Goal: Task Accomplishment & Management: Manage account settings

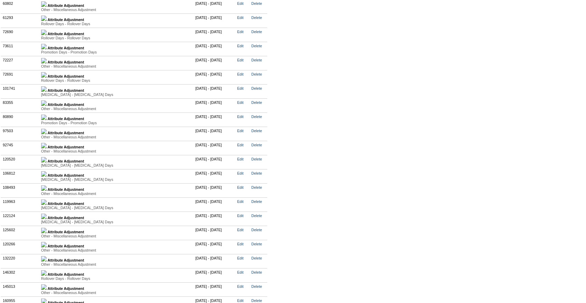
scroll to position [1738, 0]
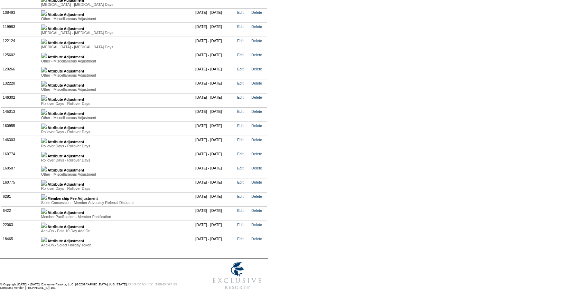
click at [47, 187] on link at bounding box center [44, 184] width 6 height 4
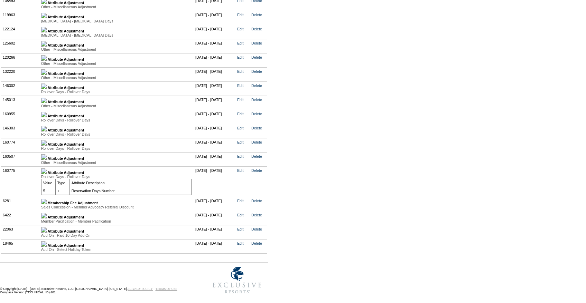
click at [47, 146] on img at bounding box center [44, 143] width 6 height 6
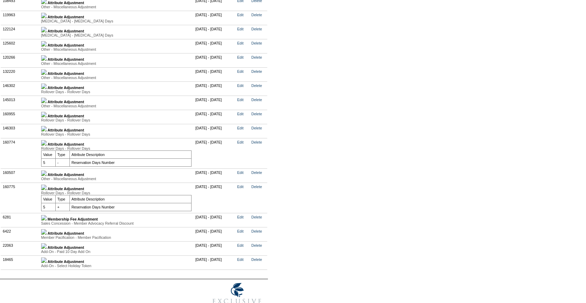
click at [47, 132] on img at bounding box center [44, 129] width 6 height 6
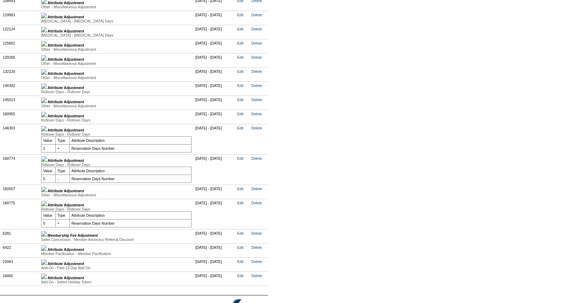
click at [47, 89] on img at bounding box center [44, 87] width 6 height 6
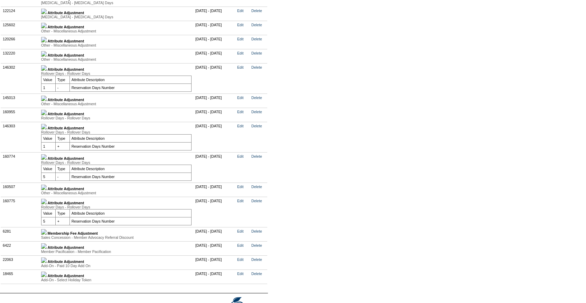
scroll to position [1758, 0]
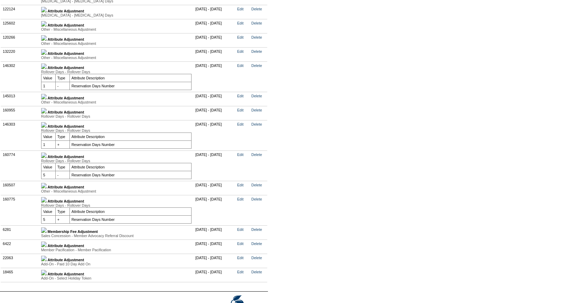
click at [47, 114] on img at bounding box center [44, 111] width 6 height 6
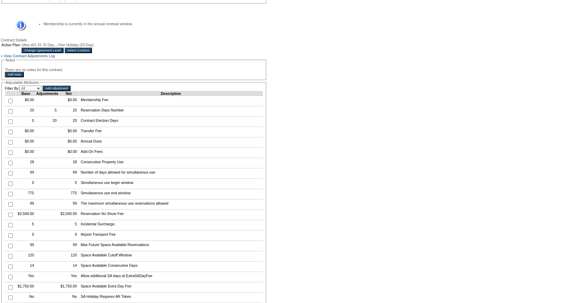
scroll to position [13, 0]
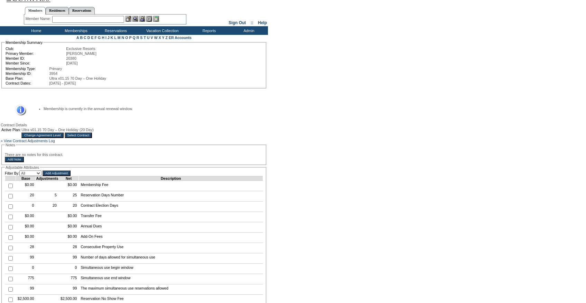
click at [10, 199] on input "checkbox" at bounding box center [10, 196] width 4 height 4
checkbox input "true"
click at [68, 176] on input "Add Adjustment" at bounding box center [57, 174] width 28 height 6
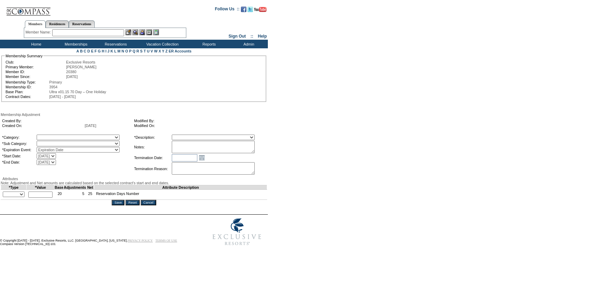
click at [103, 137] on select "A La Carte Days Contract Election Days Converted Days [MEDICAL_DATA] Other Refe…" at bounding box center [78, 138] width 83 height 6
select select "781"
click at [51, 136] on select "A La Carte Days Contract Election Days Converted Days [MEDICAL_DATA] Other Refe…" at bounding box center [78, 138] width 83 height 6
click at [69, 146] on select at bounding box center [78, 144] width 83 height 6
